Goal: Ask a question

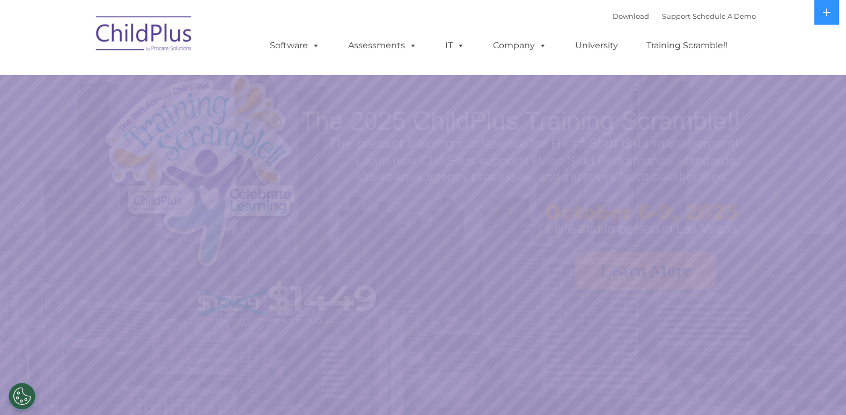
select select "MEDIUM"
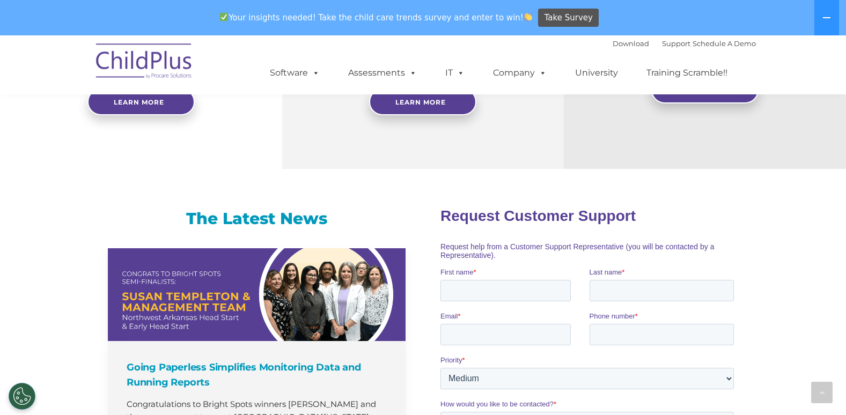
scroll to position [241, 0]
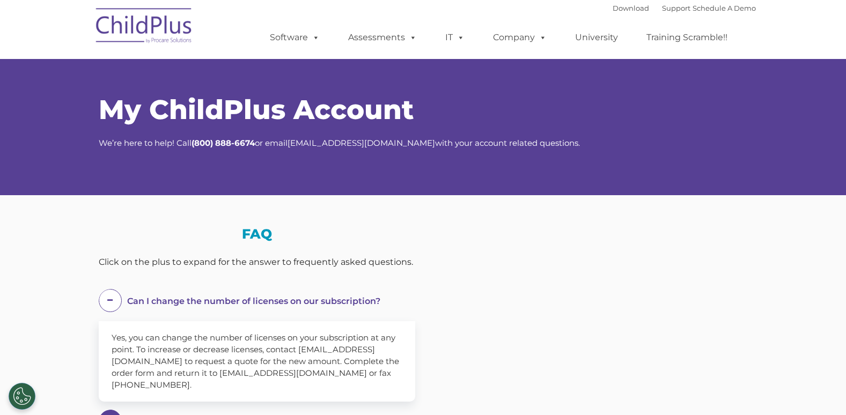
select select "MEDIUM"
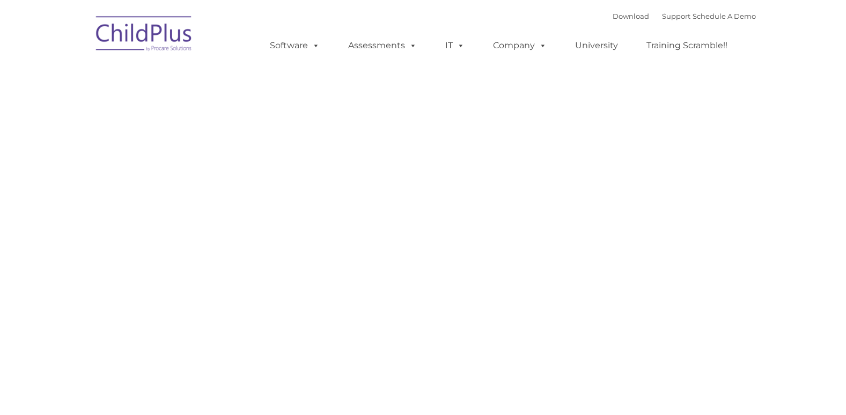
type input ""
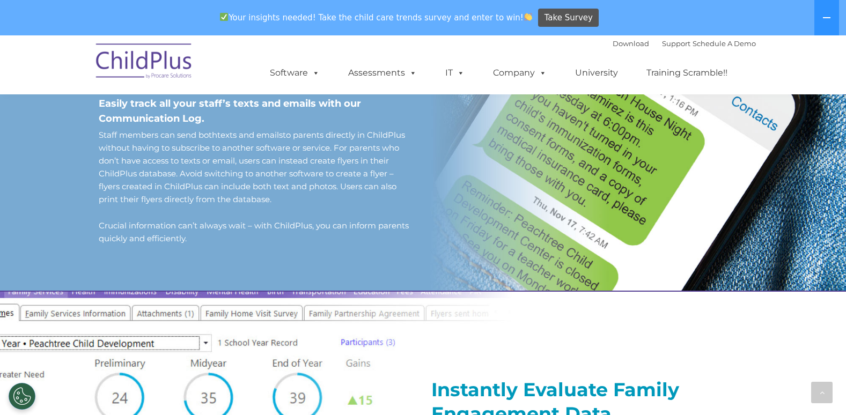
scroll to position [964, 0]
